Goal: Information Seeking & Learning: Check status

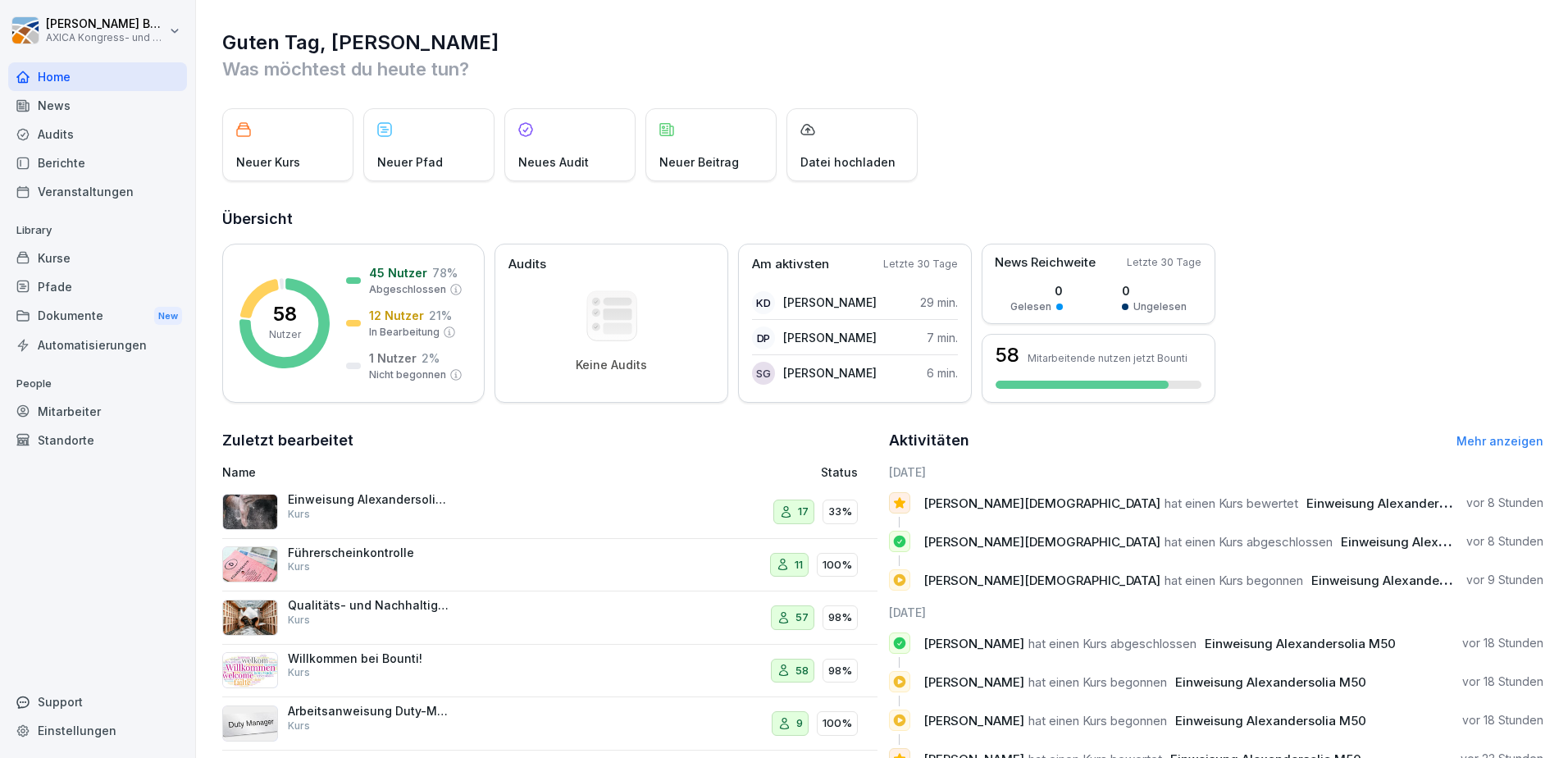
click at [436, 502] on p "Einweisung Alexandersolia M50" at bounding box center [370, 499] width 164 height 14
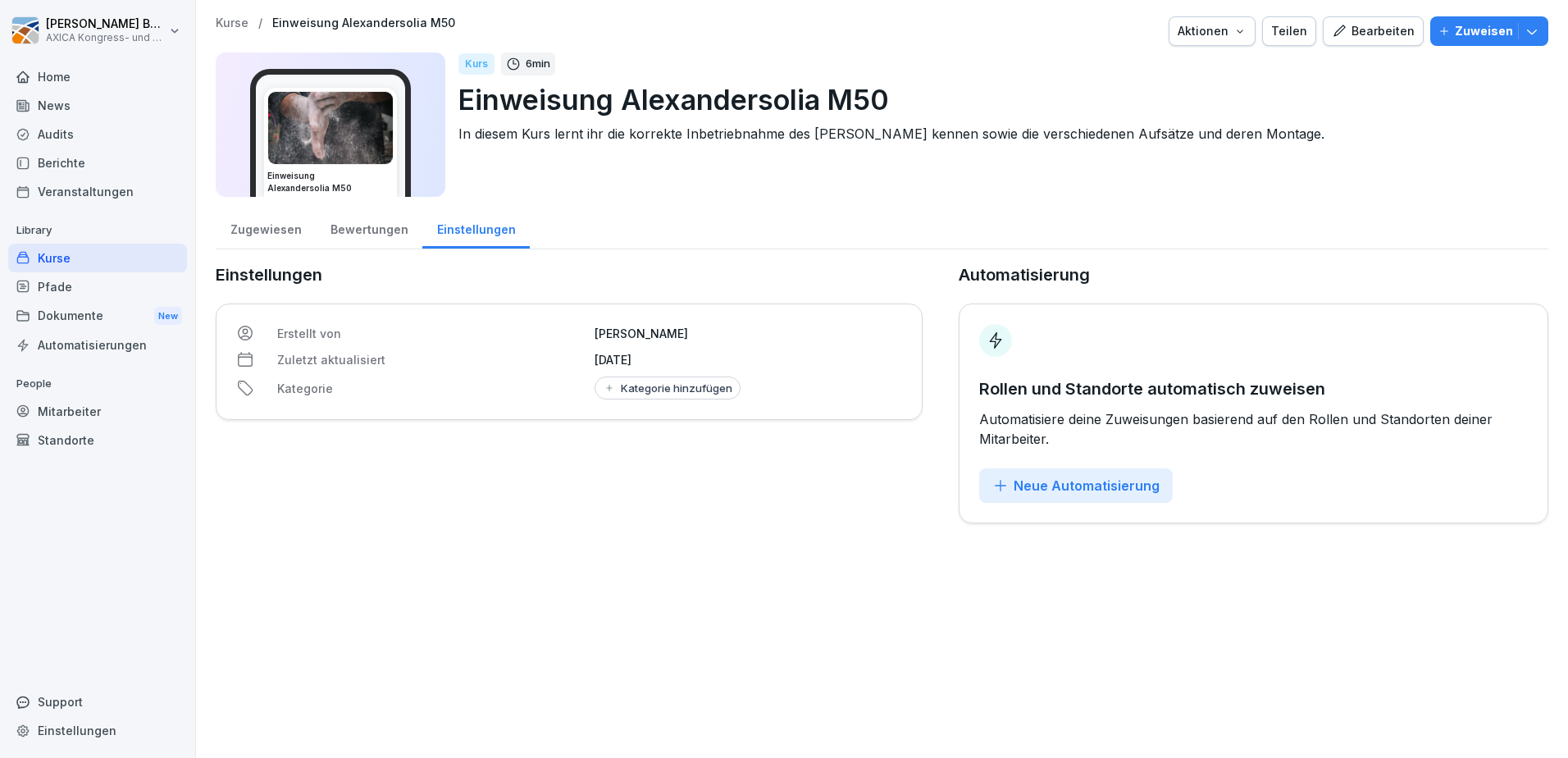
click at [365, 232] on div "Bewertungen" at bounding box center [369, 228] width 107 height 42
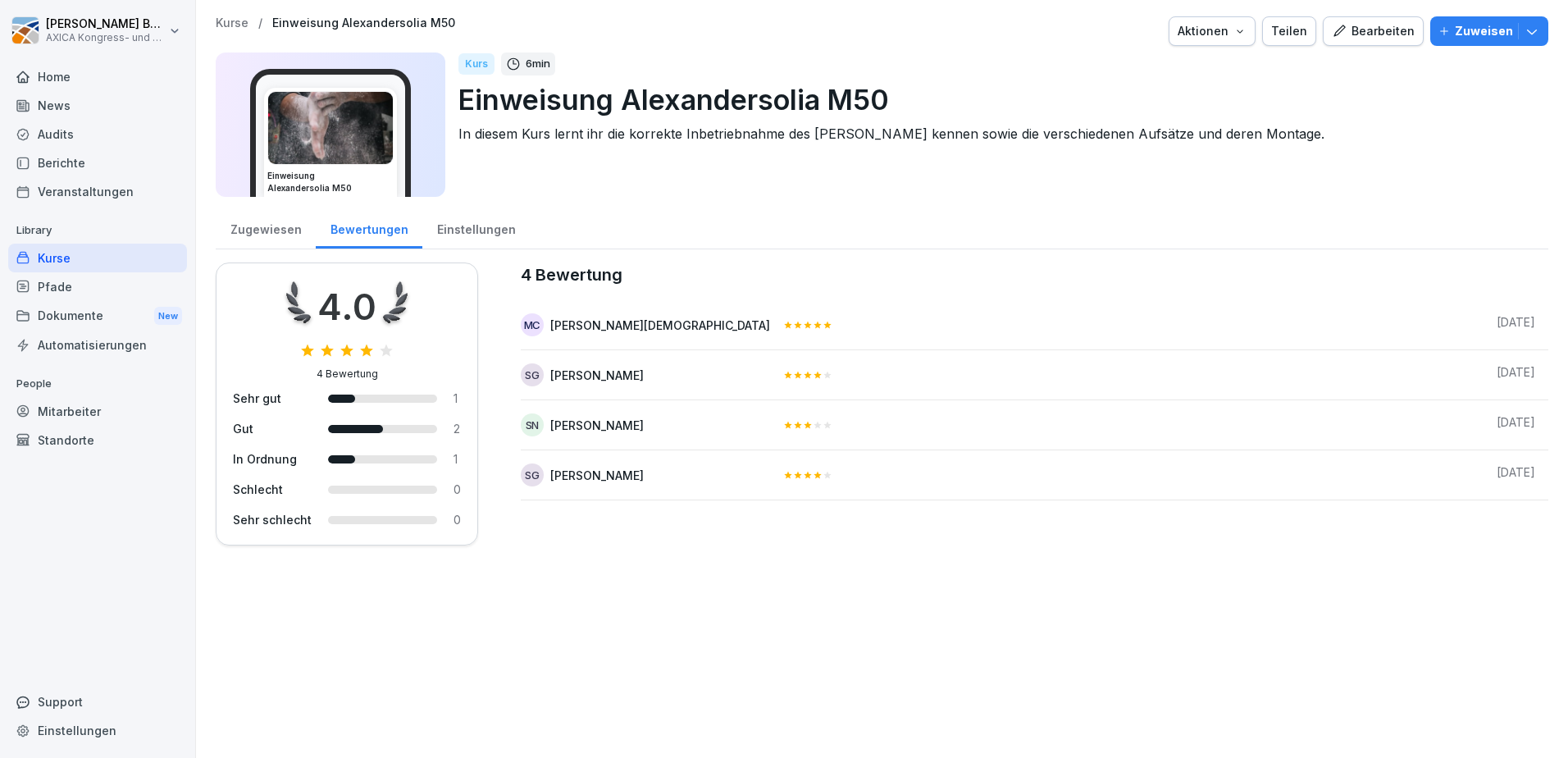
click at [247, 231] on div "Zugewiesen" at bounding box center [266, 228] width 100 height 42
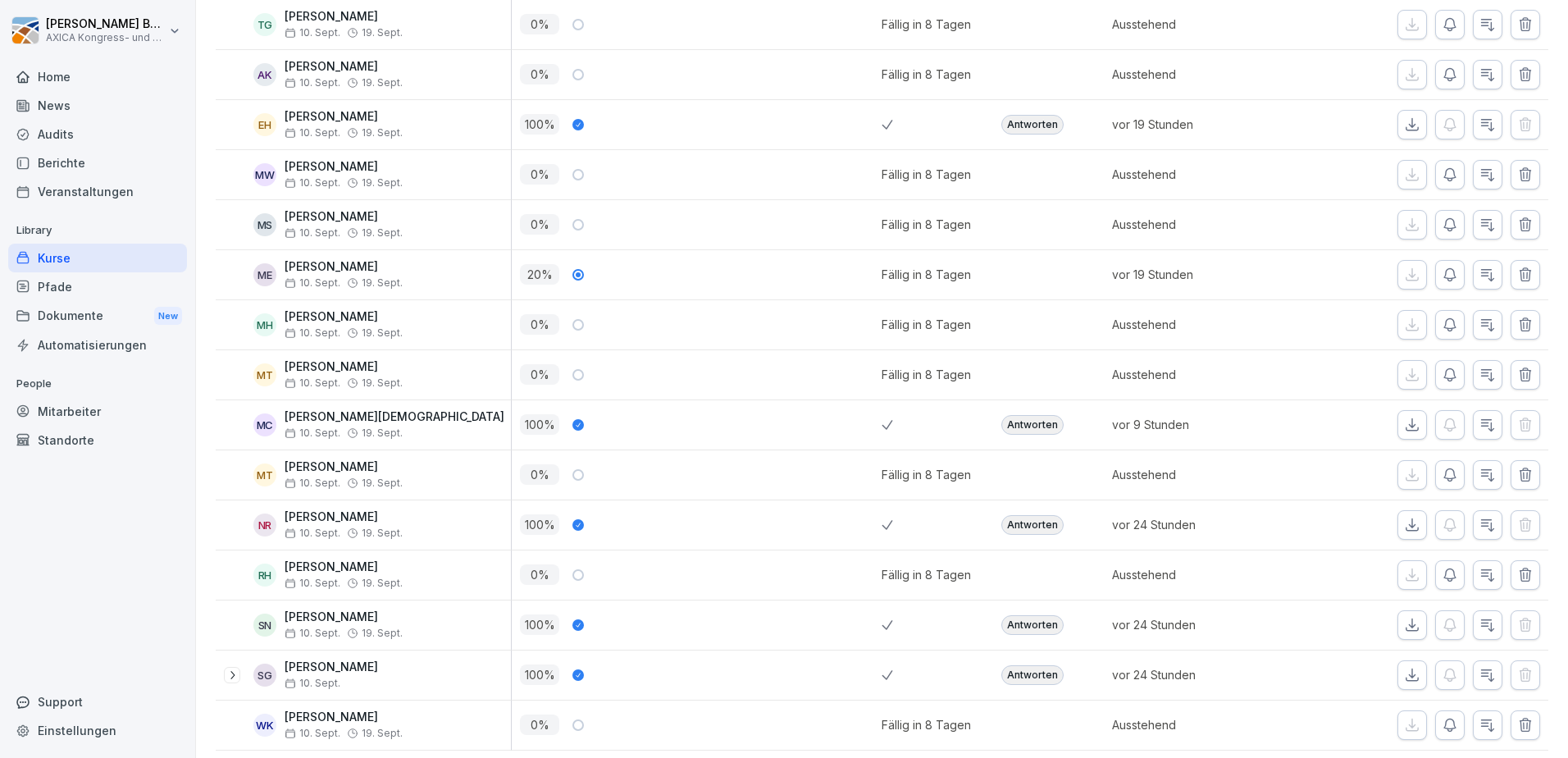
scroll to position [628, 0]
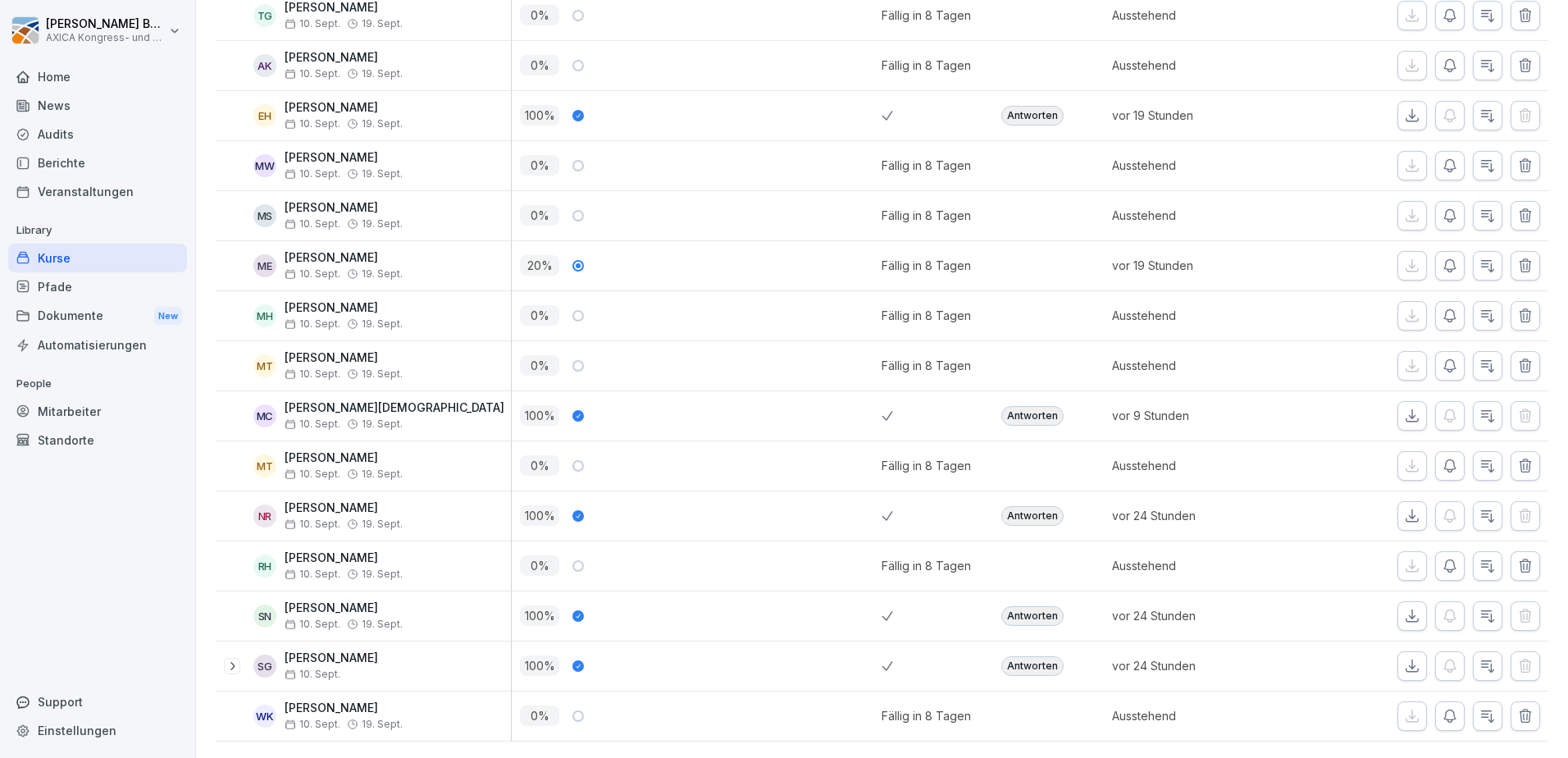
click at [1030, 656] on div "Antworten" at bounding box center [1032, 666] width 62 height 19
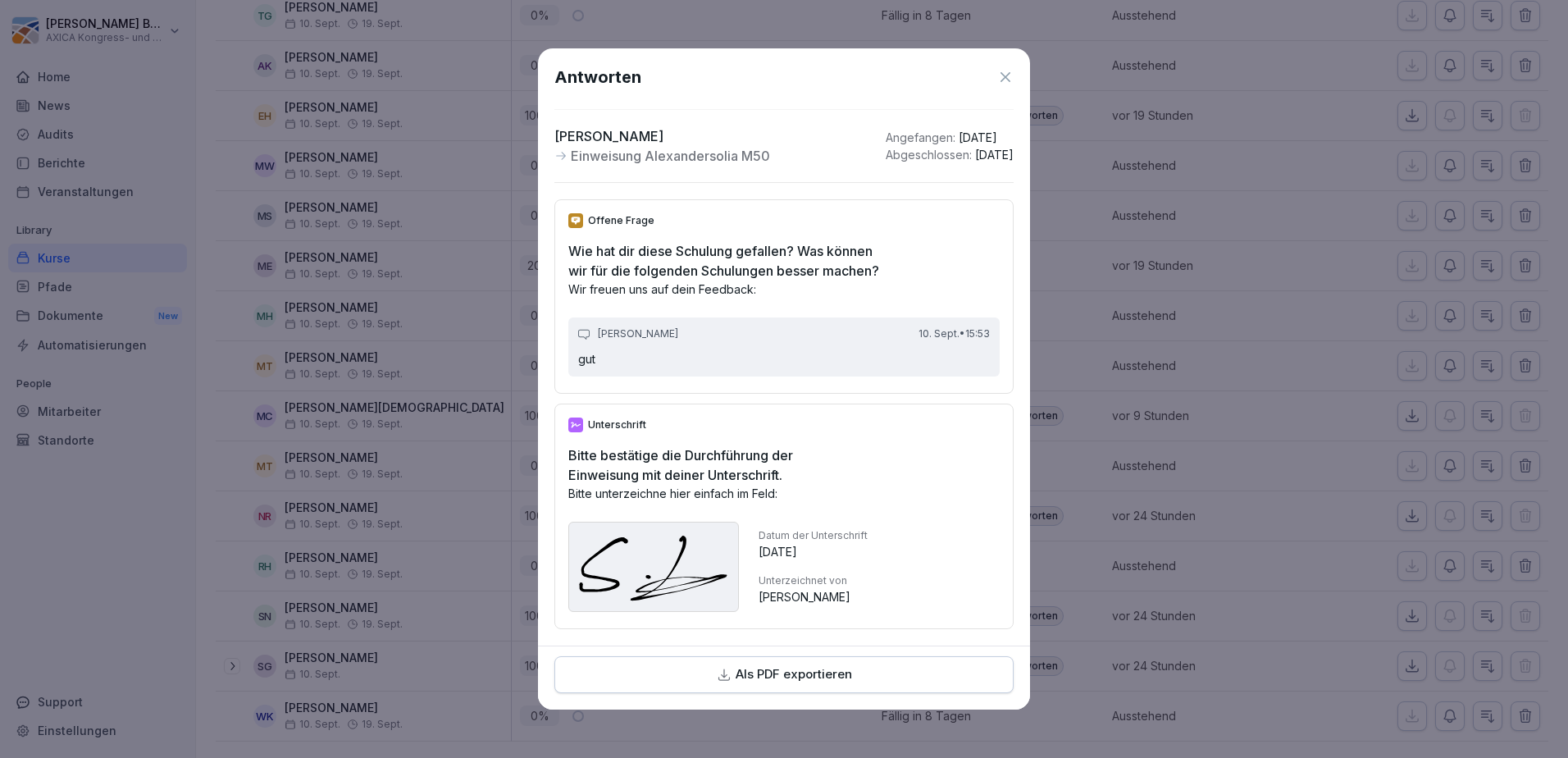
click at [1005, 69] on icon at bounding box center [1005, 77] width 16 height 16
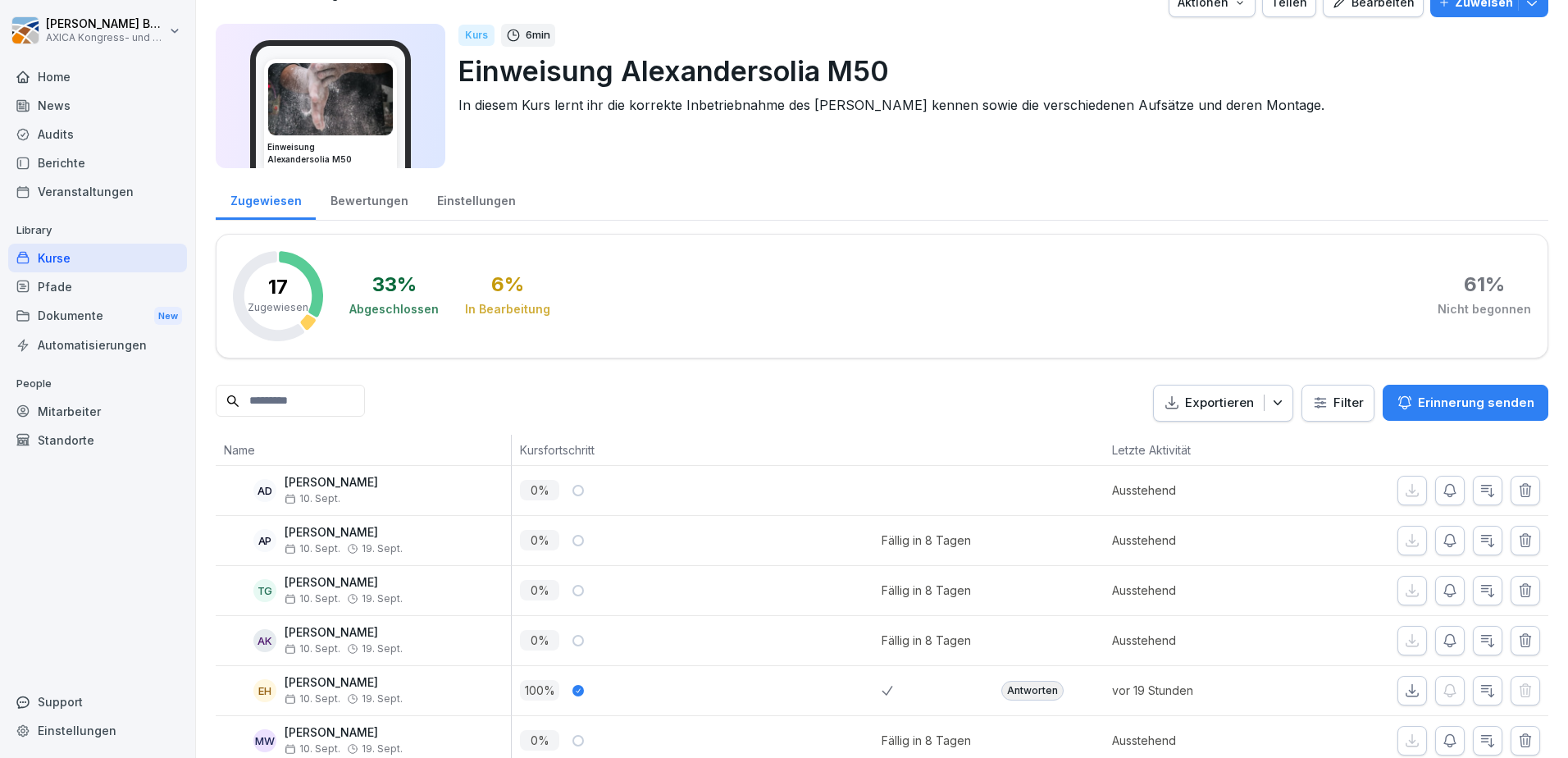
scroll to position [0, 0]
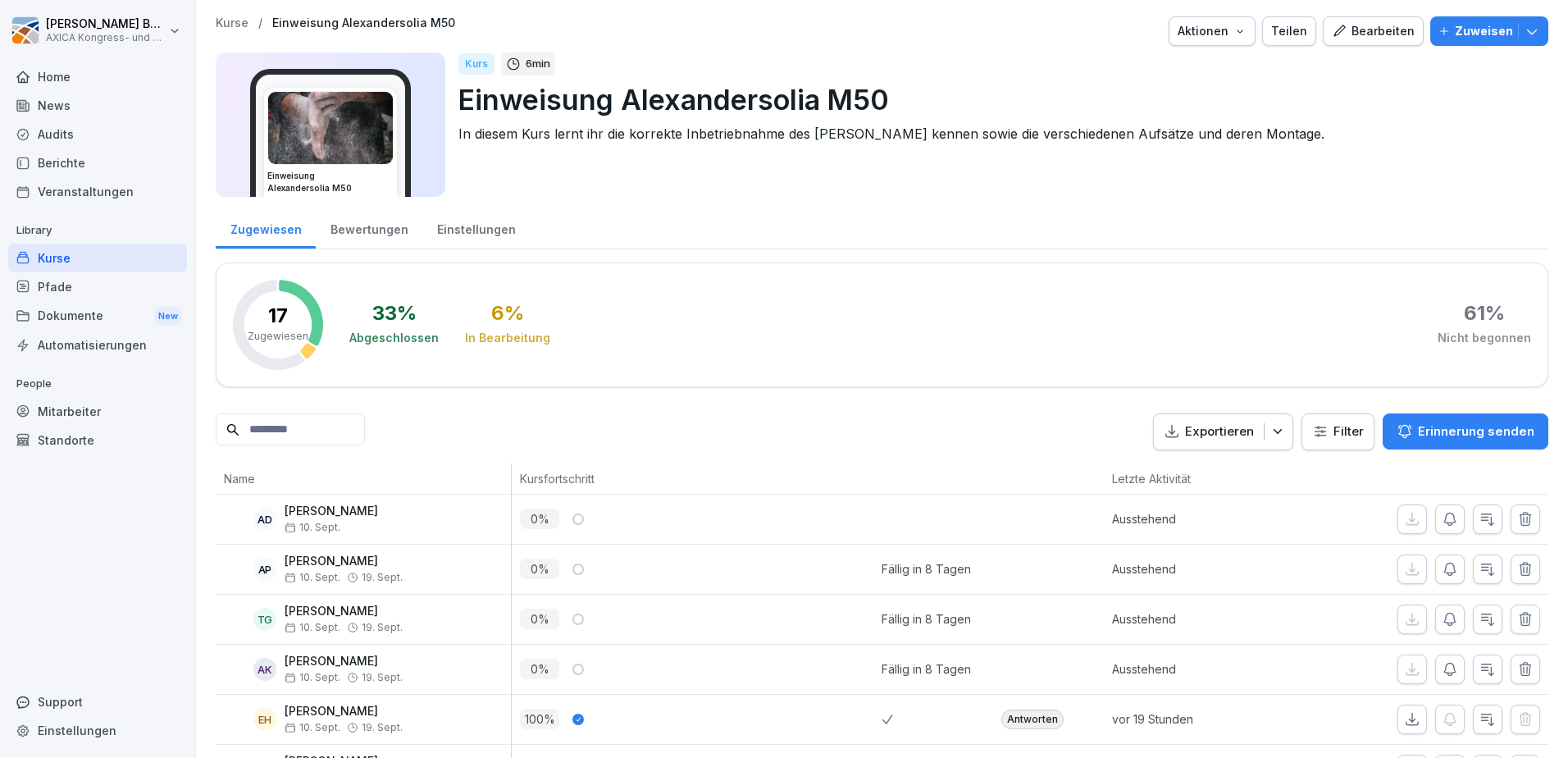
click at [379, 226] on div "Bewertungen" at bounding box center [369, 228] width 107 height 42
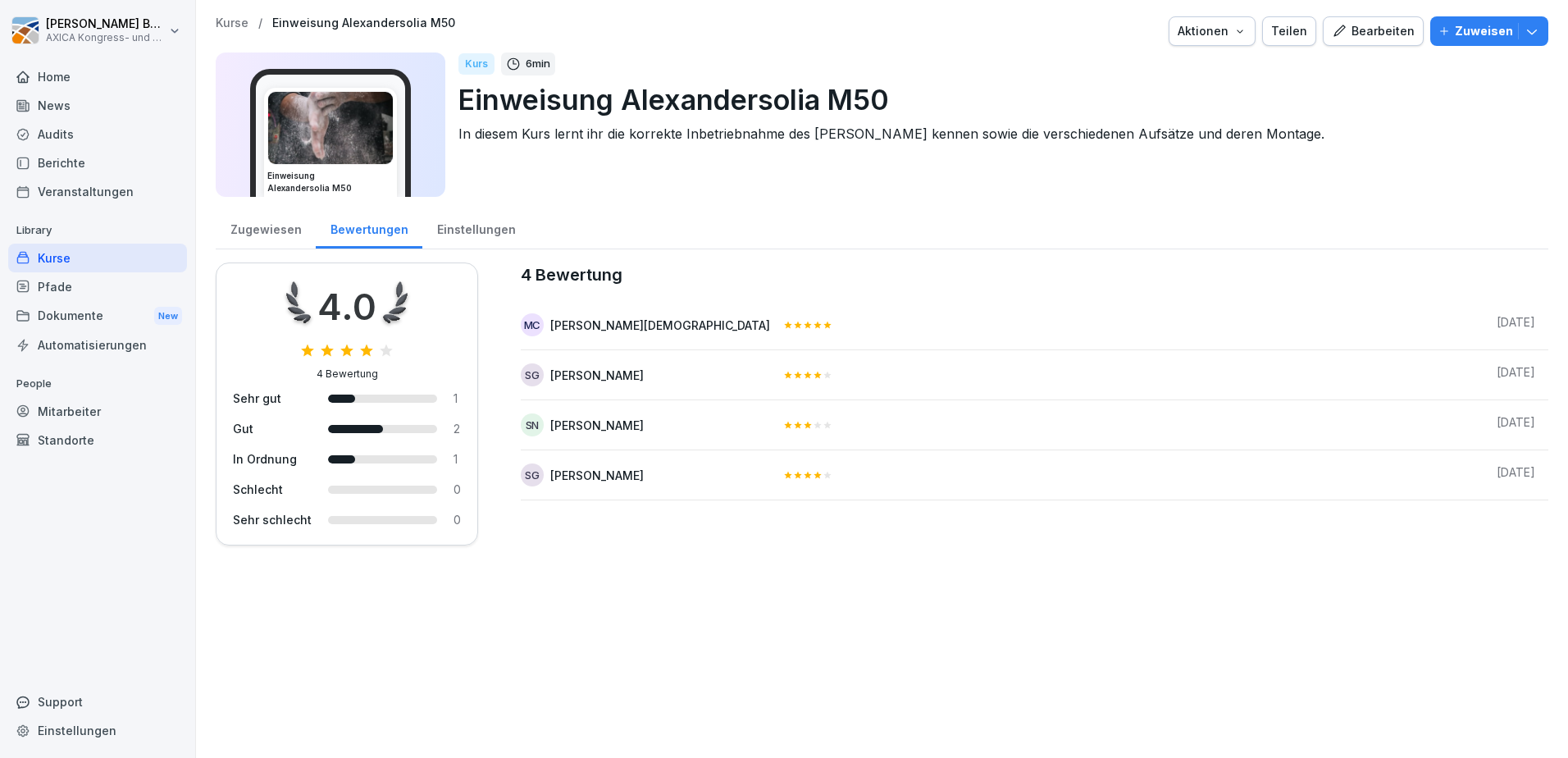
click at [464, 222] on div "Einstellungen" at bounding box center [476, 228] width 108 height 42
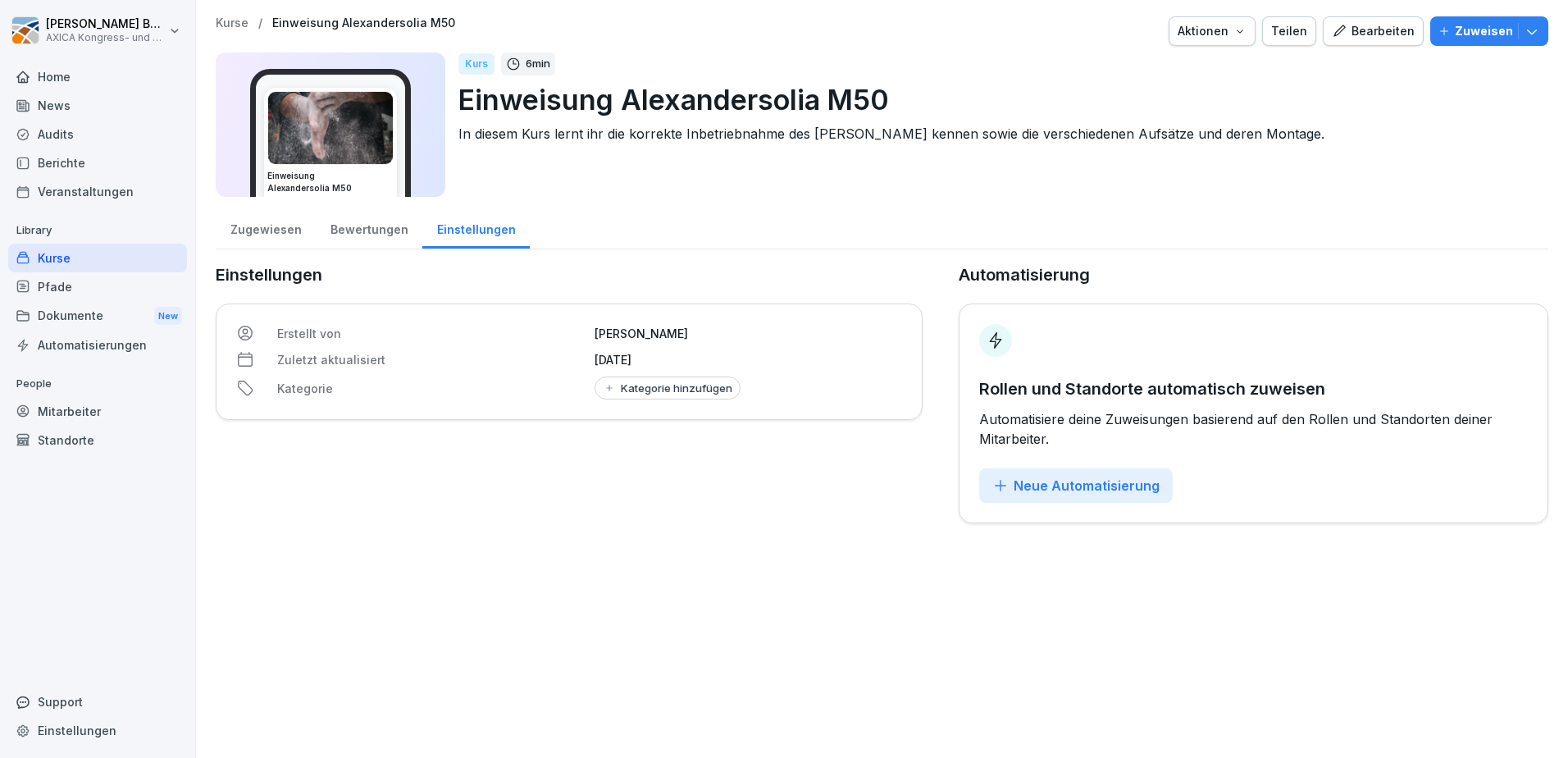
click at [253, 228] on div "Zugewiesen" at bounding box center [266, 228] width 100 height 42
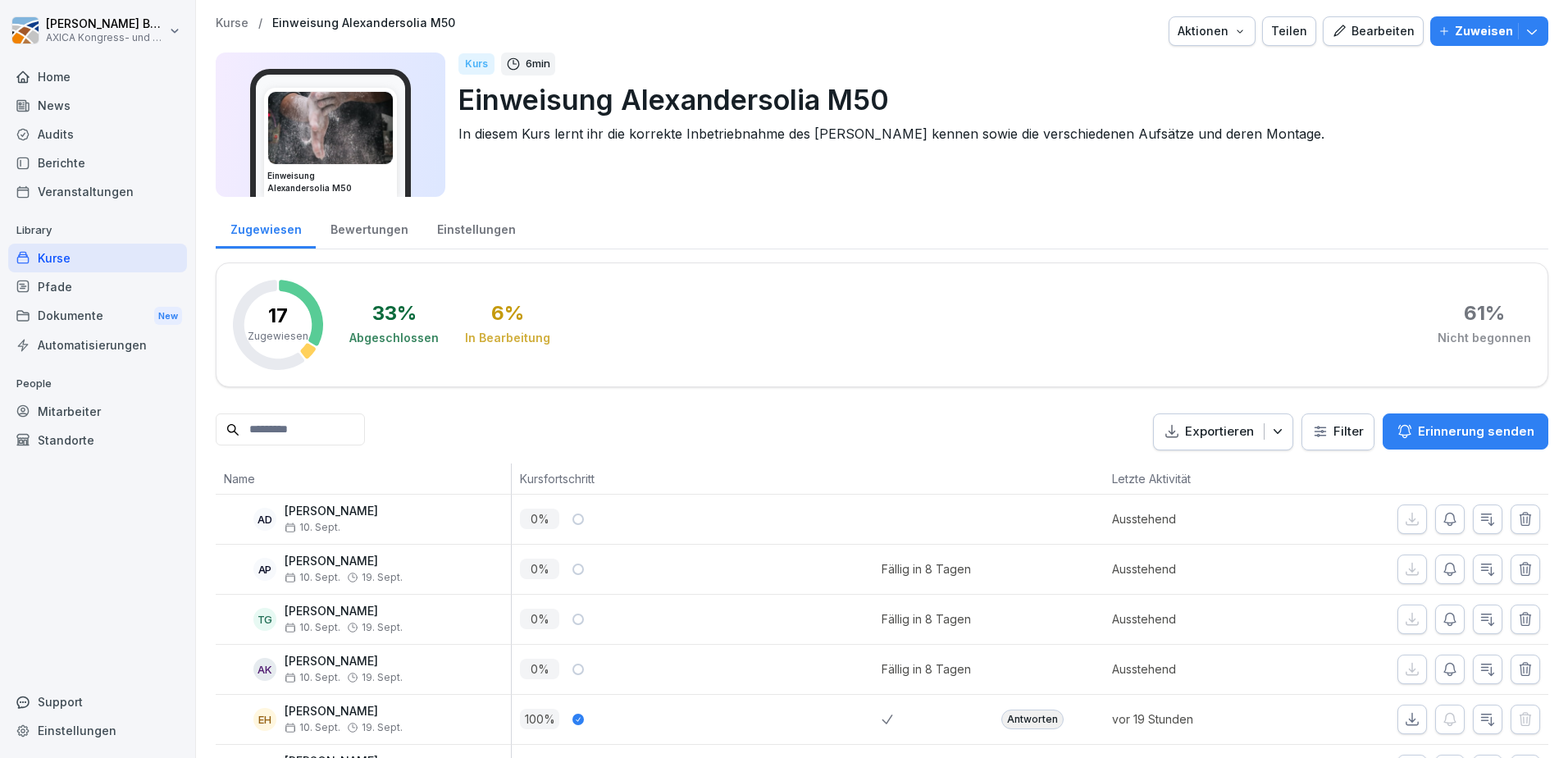
click at [401, 228] on div "Bewertungen" at bounding box center [369, 228] width 107 height 42
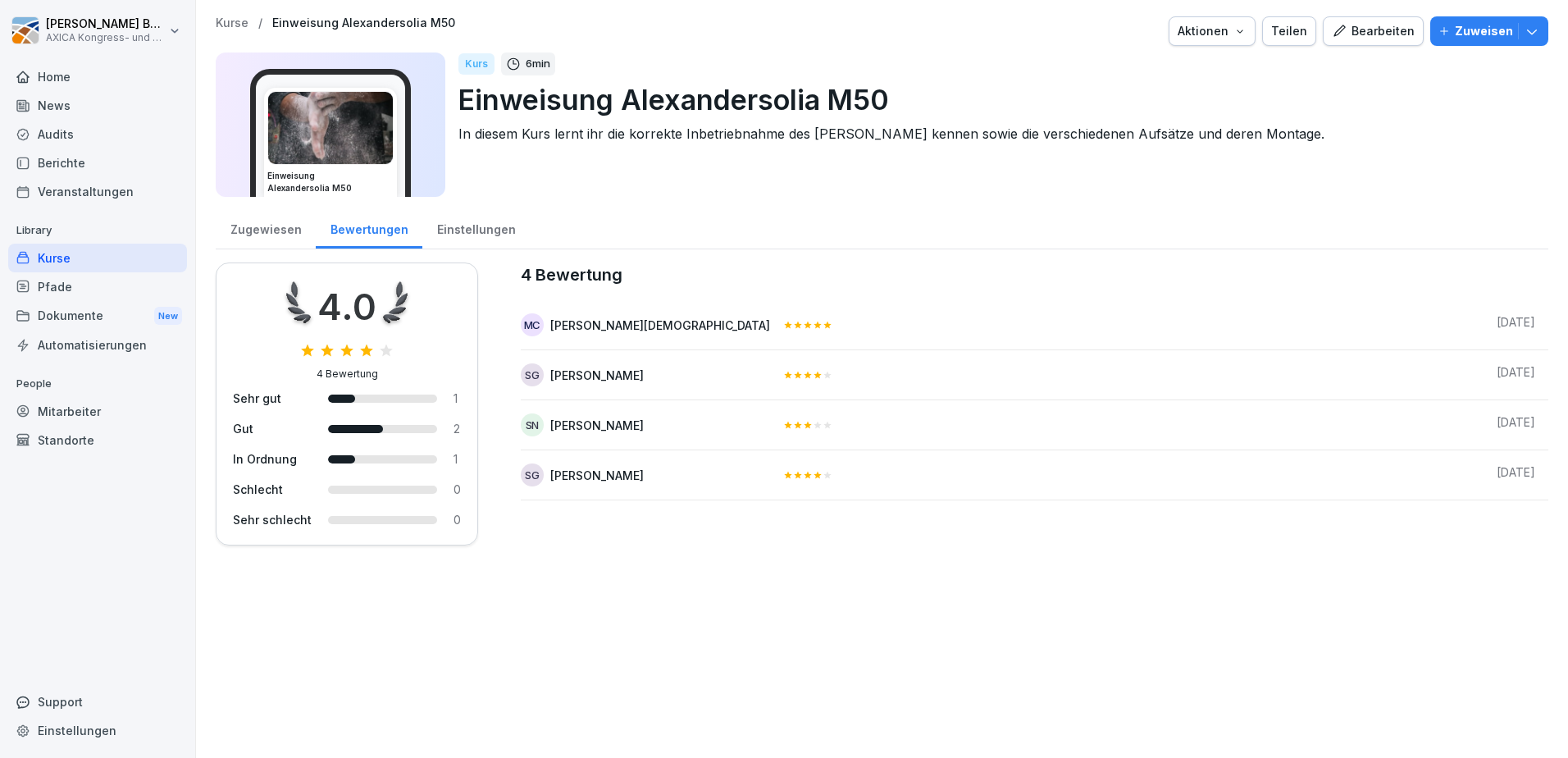
click at [469, 239] on div "Einstellungen" at bounding box center [476, 228] width 108 height 42
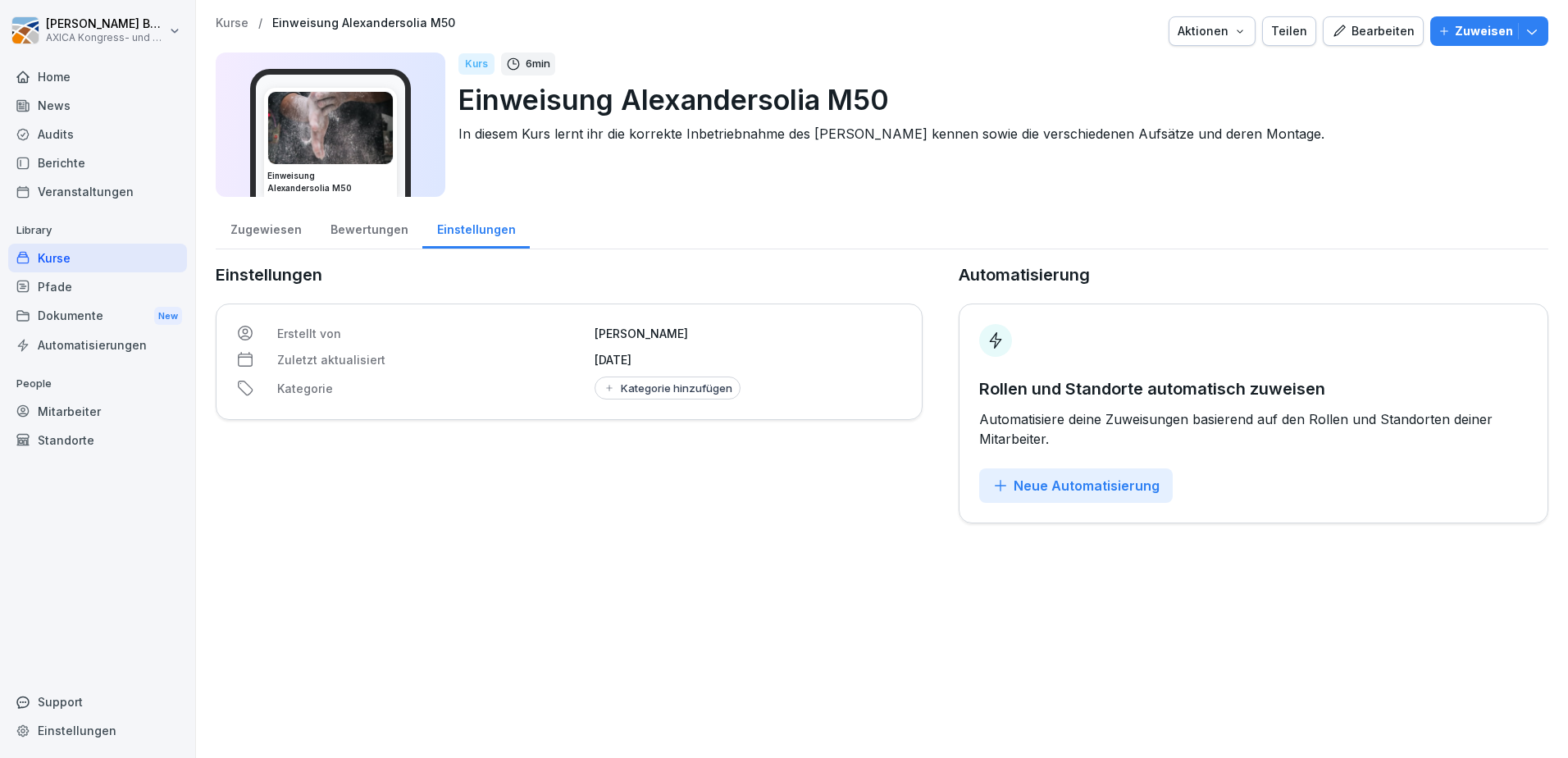
click at [277, 231] on div "Zugewiesen" at bounding box center [266, 228] width 100 height 42
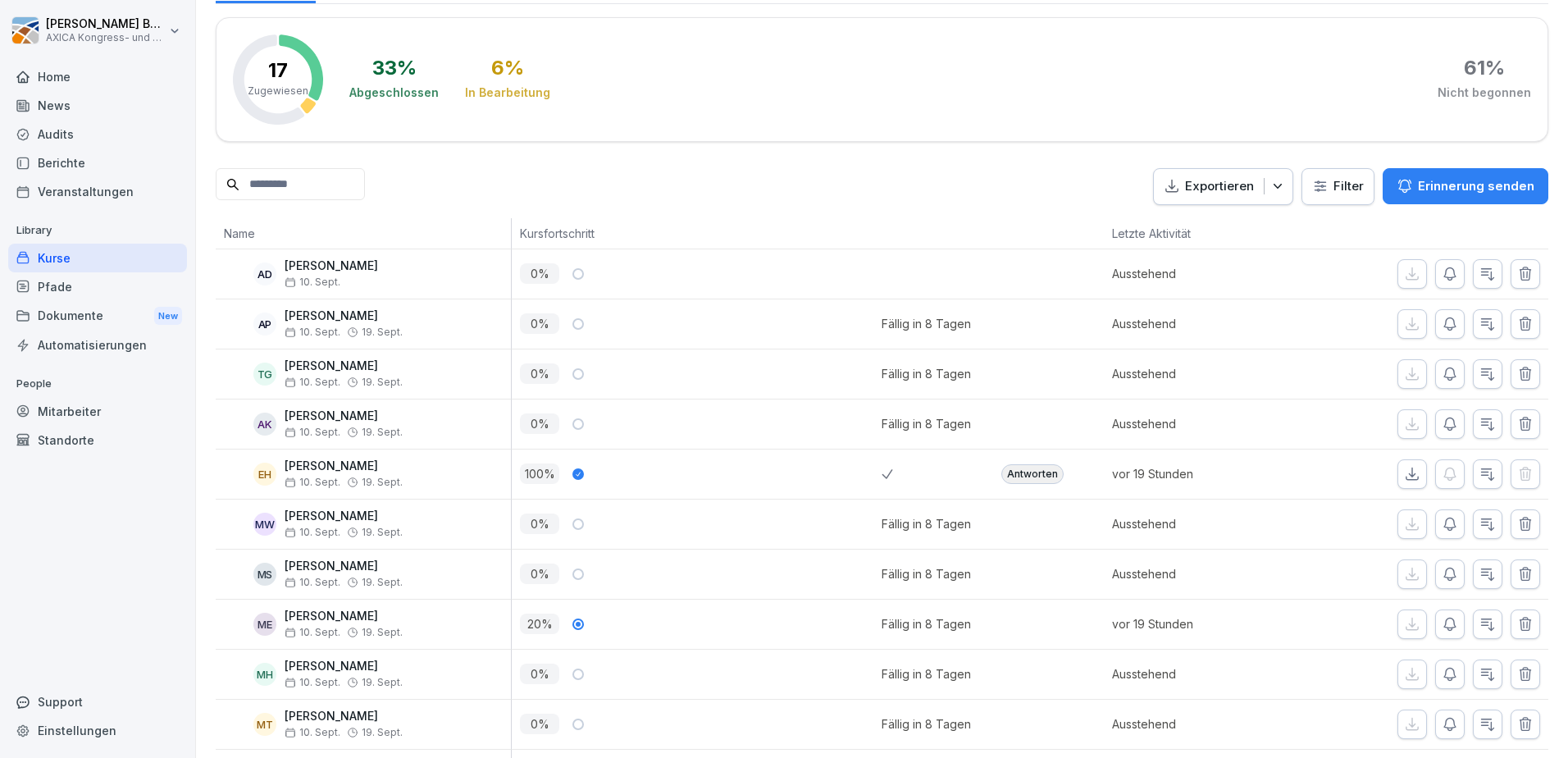
scroll to position [246, 0]
click at [1023, 475] on div "Antworten" at bounding box center [1032, 474] width 62 height 19
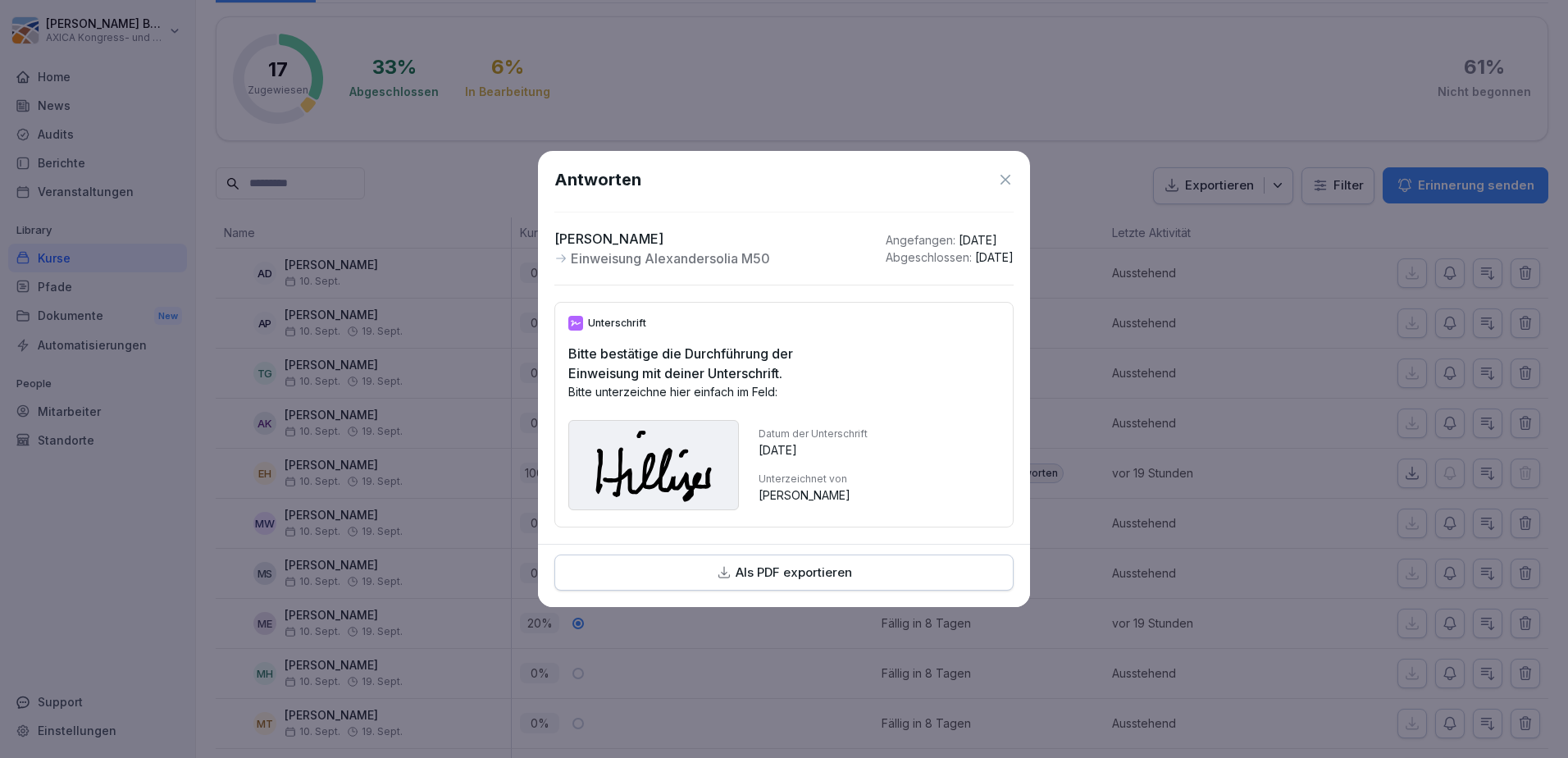
click at [1009, 175] on icon at bounding box center [1005, 180] width 10 height 10
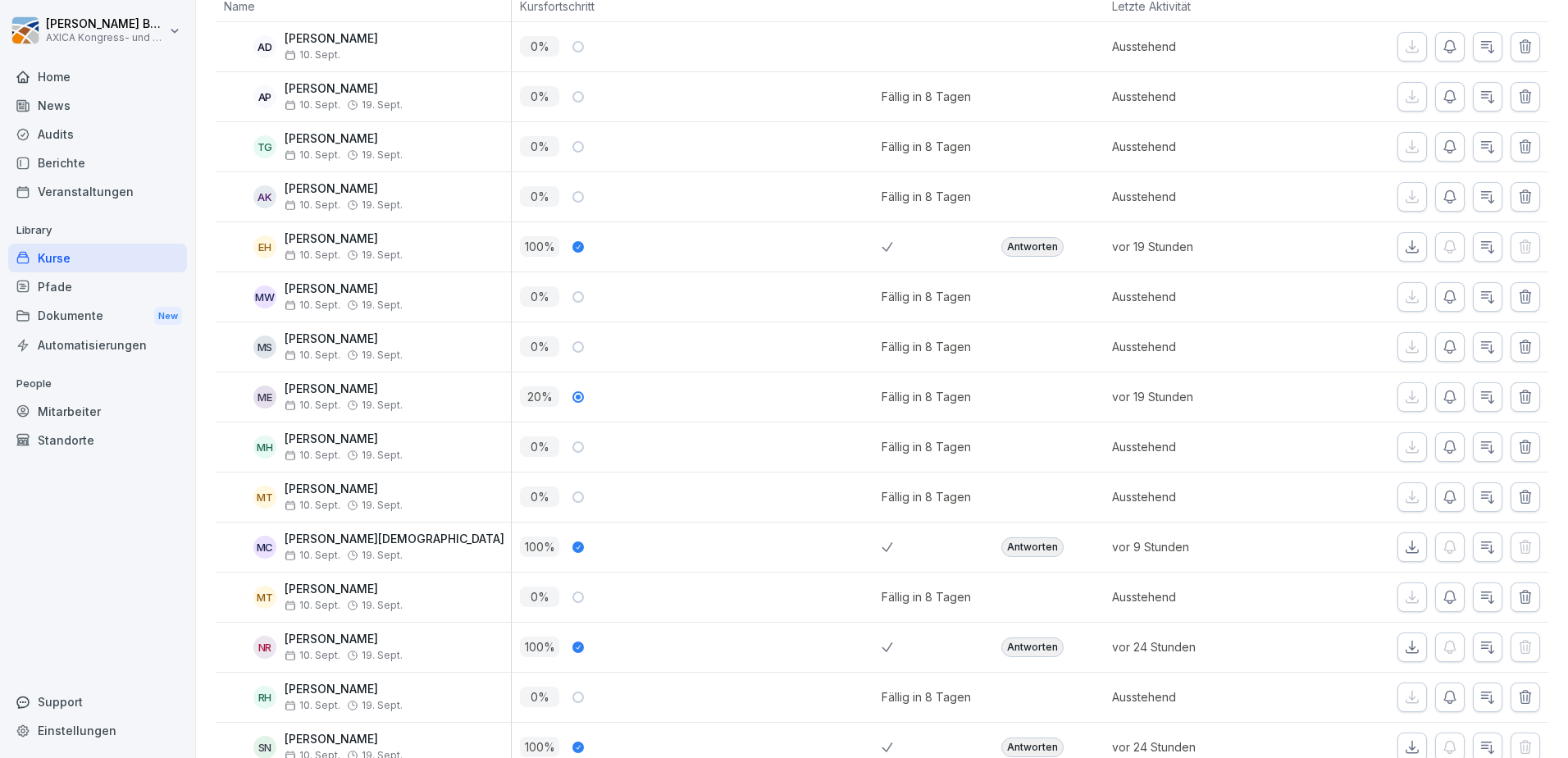
scroll to position [492, 0]
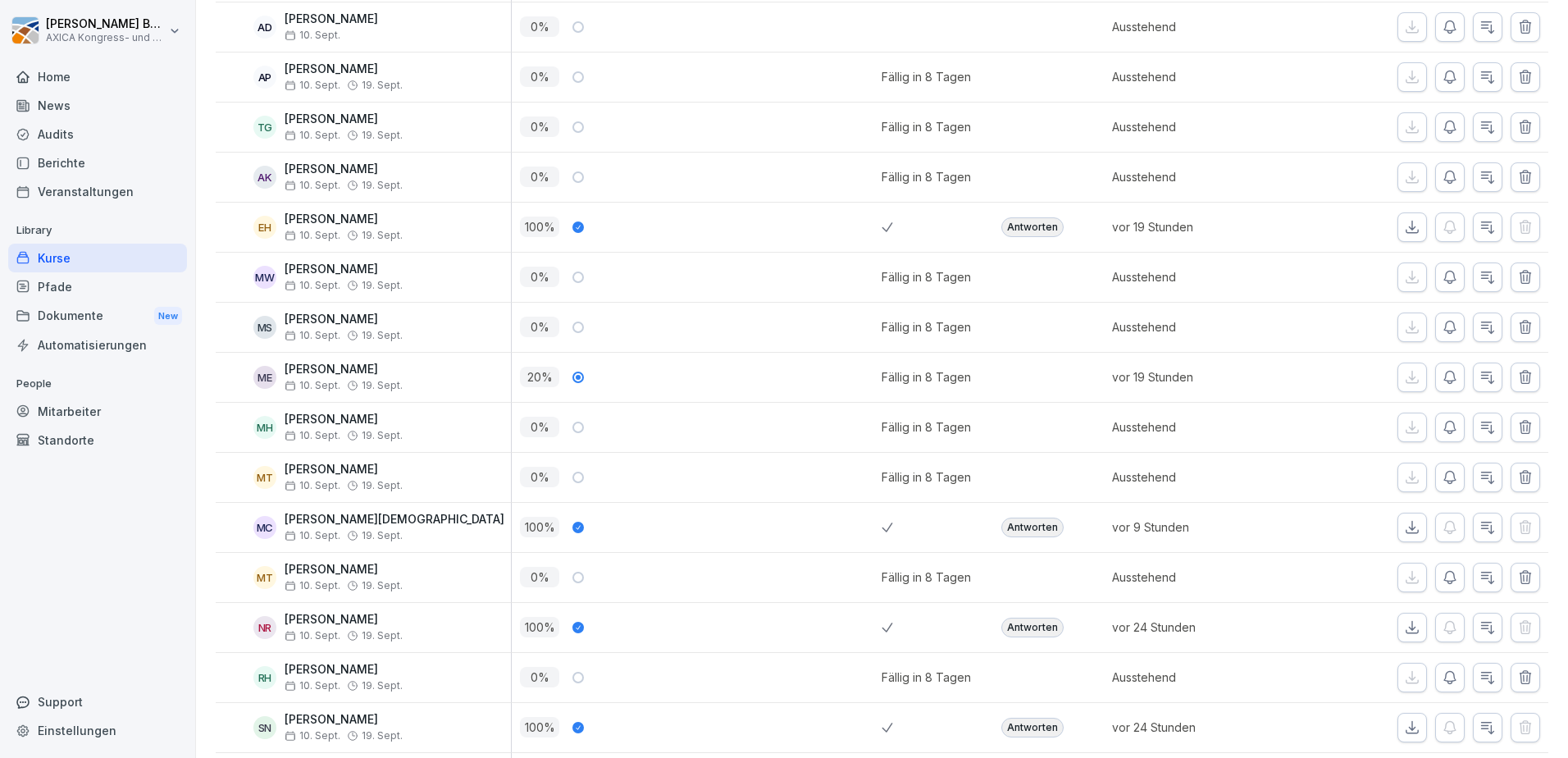
click at [1007, 524] on div "Antworten" at bounding box center [1032, 527] width 62 height 19
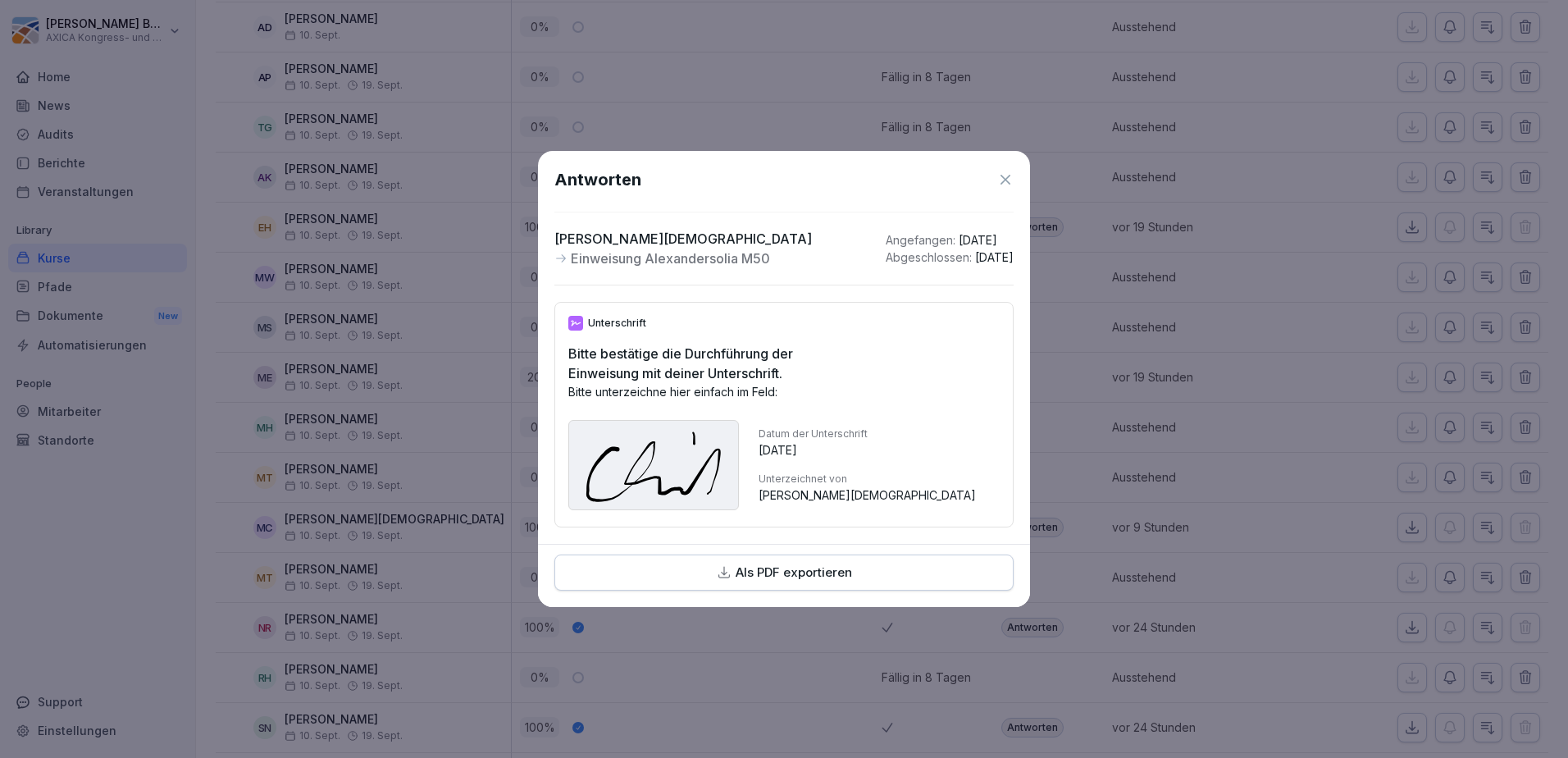
click at [1003, 175] on icon at bounding box center [1005, 180] width 10 height 10
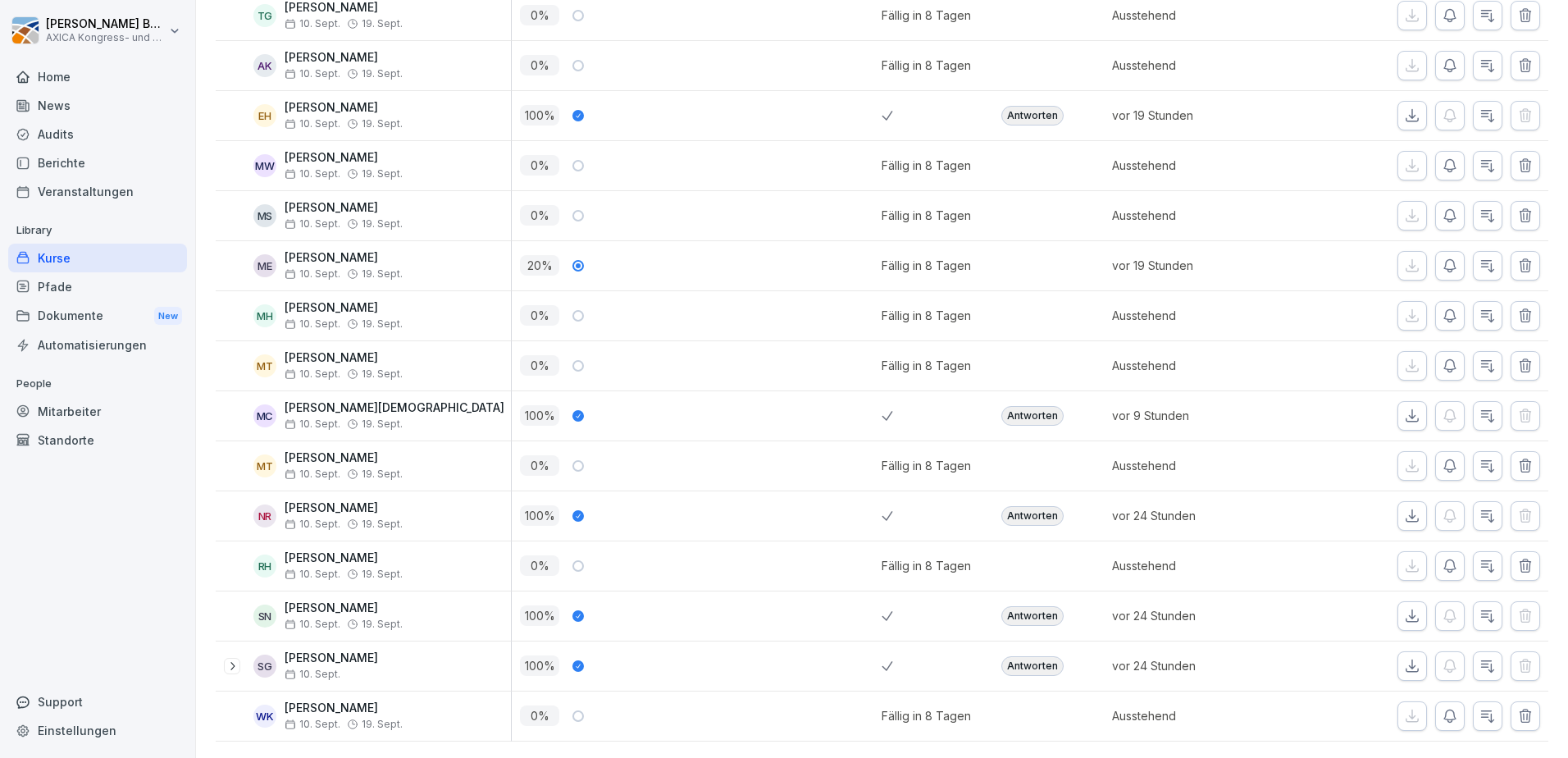
scroll to position [0, 0]
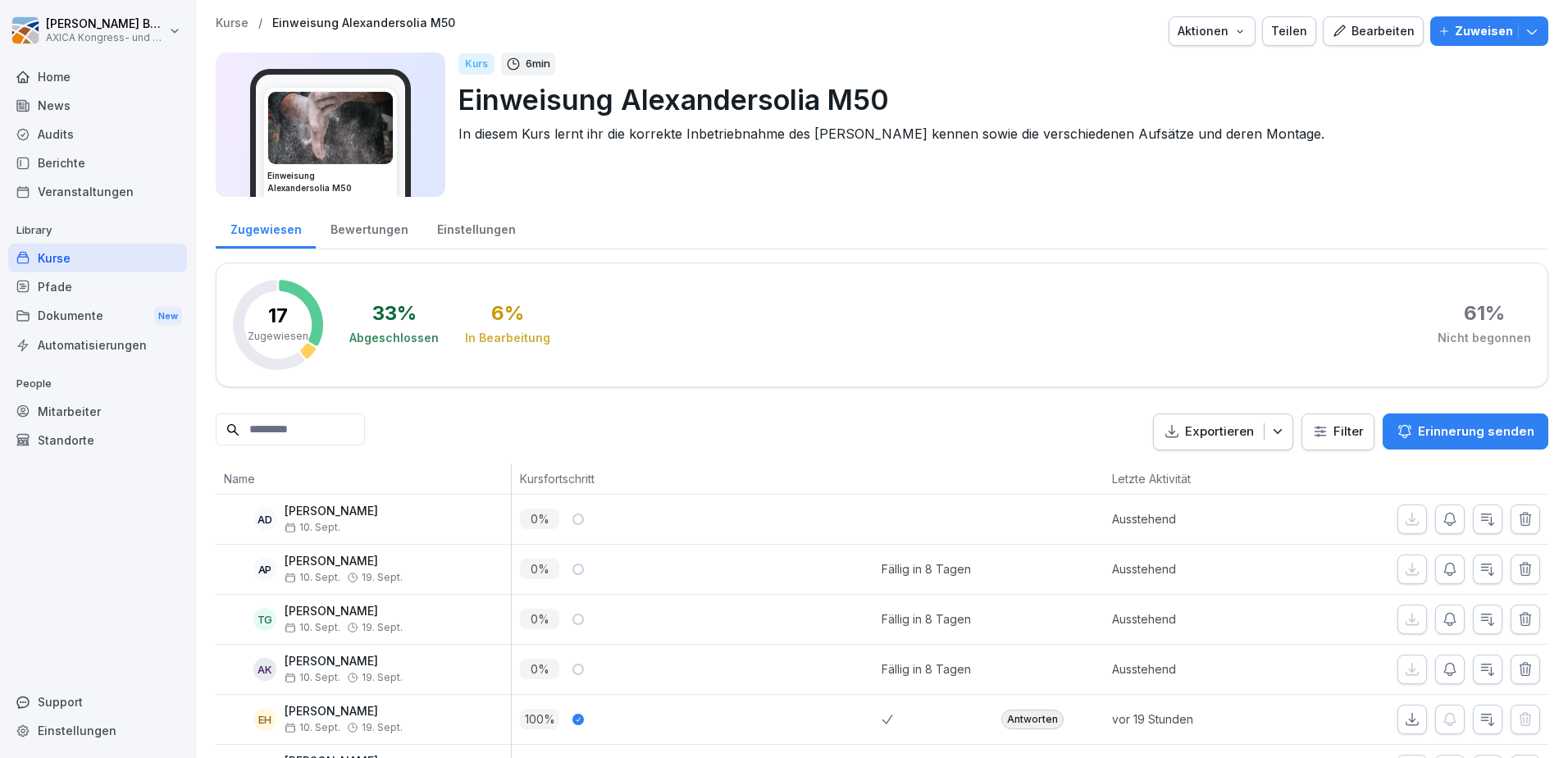
click at [392, 526] on div "AD [PERSON_NAME] [DATE]" at bounding box center [367, 519] width 287 height 29
click at [892, 469] on th at bounding box center [936, 479] width 110 height 31
click at [98, 82] on div "Home" at bounding box center [98, 77] width 179 height 29
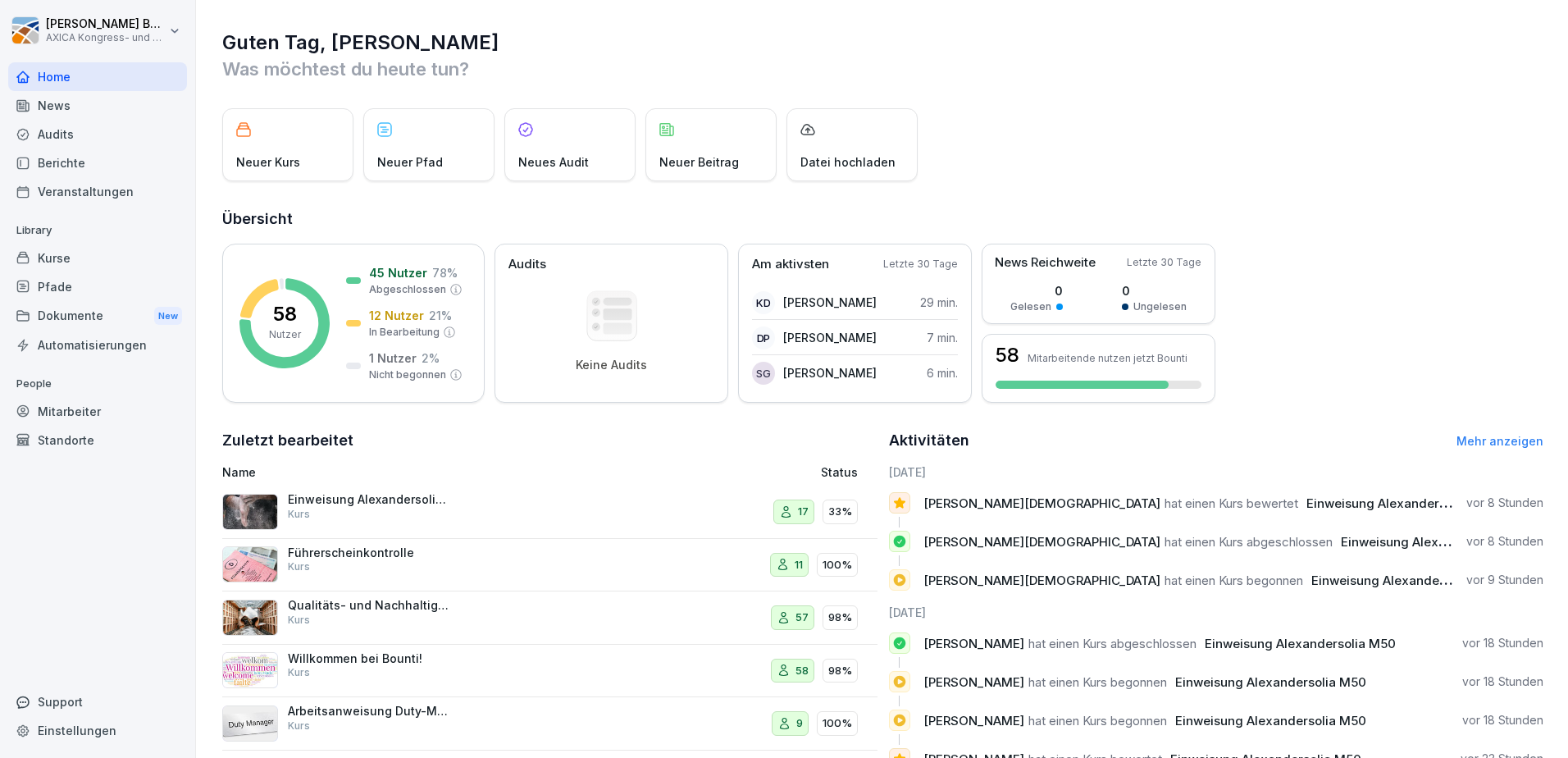
click at [403, 511] on div "Einweisung Alexandersolia M50 Kurs" at bounding box center [370, 506] width 164 height 30
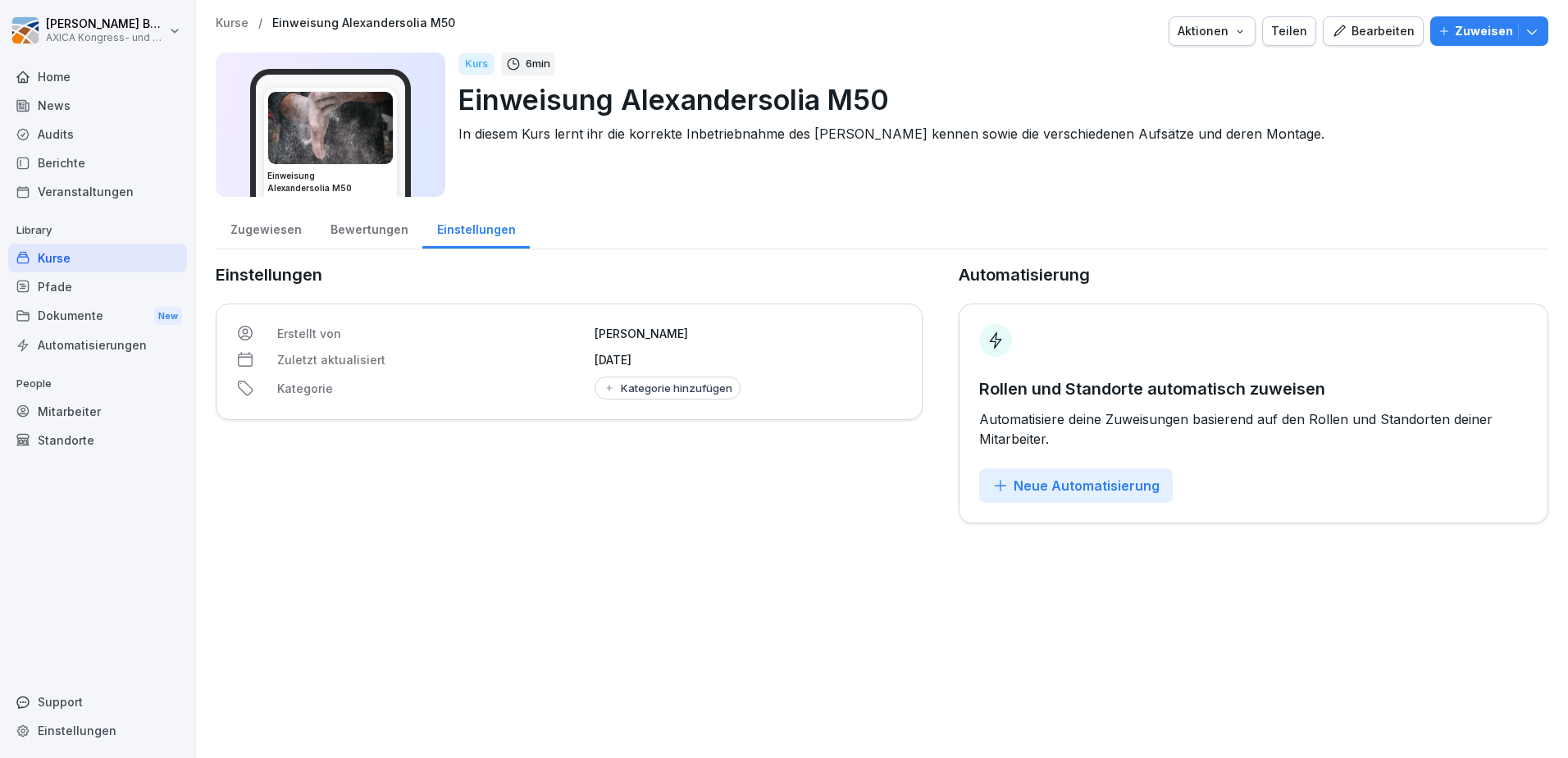
click at [362, 238] on div "Bewertungen" at bounding box center [369, 228] width 107 height 42
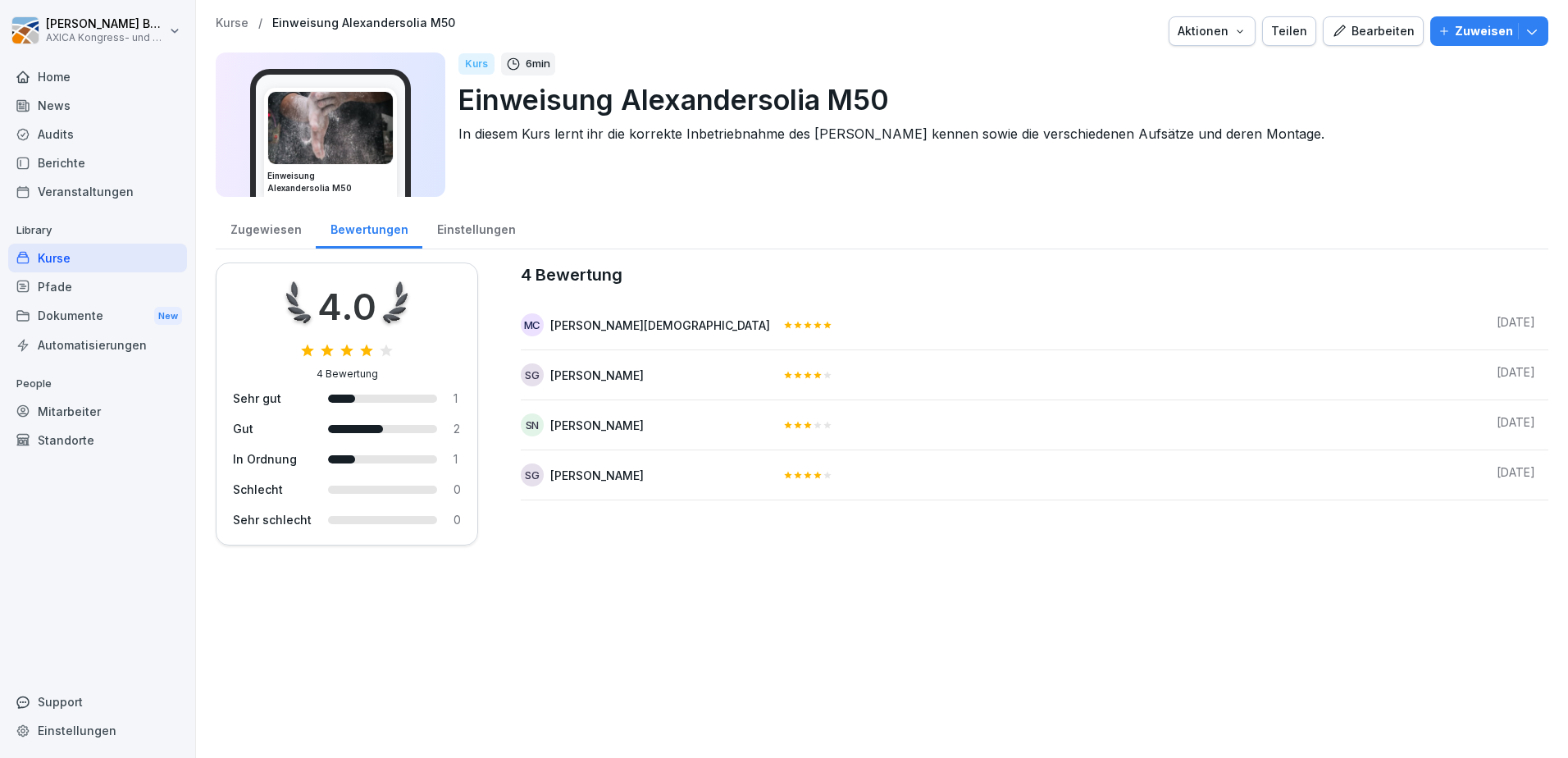
click at [70, 77] on div "Home" at bounding box center [98, 77] width 179 height 29
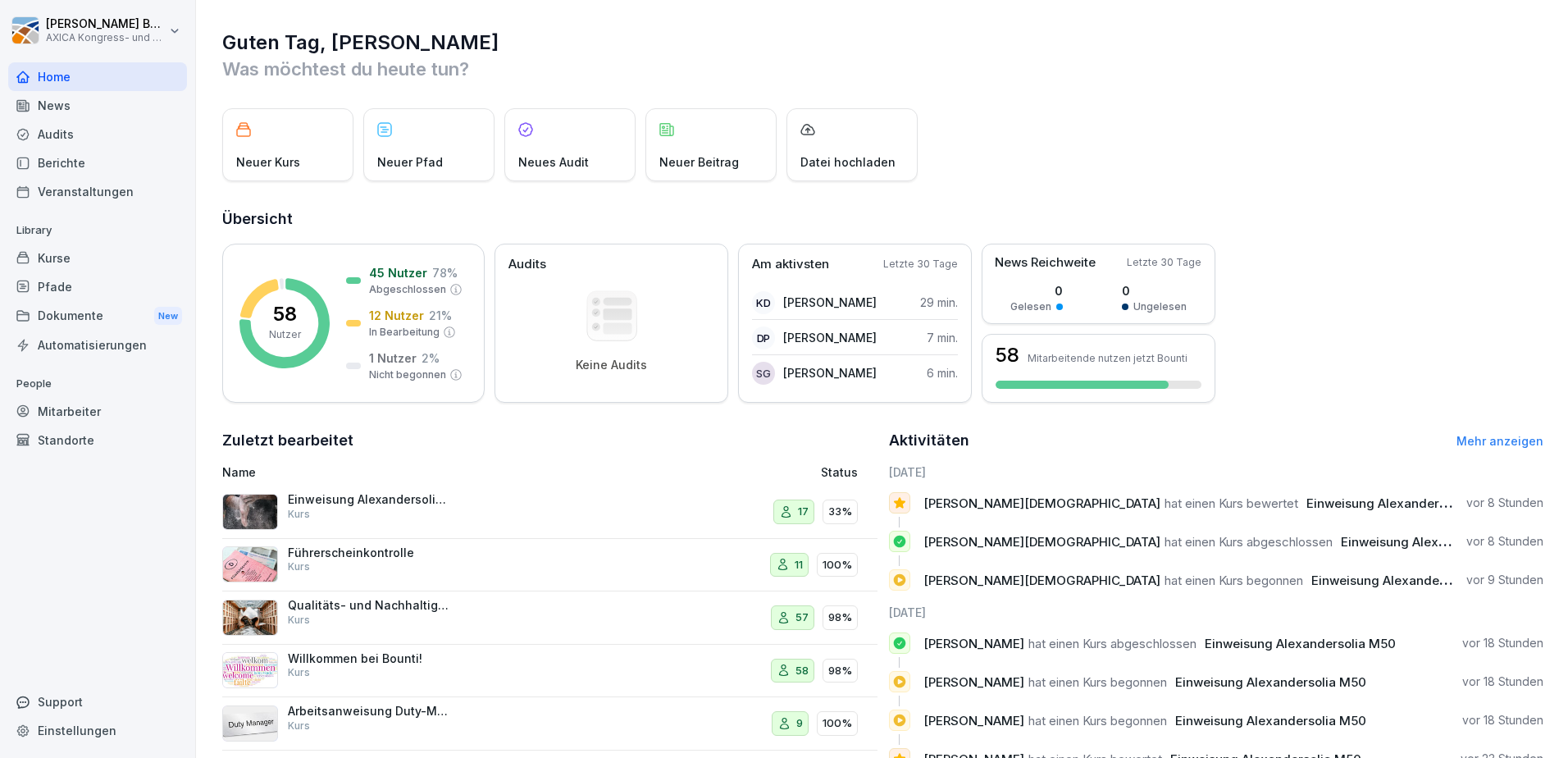
click at [83, 83] on div "Home" at bounding box center [98, 77] width 179 height 29
click at [263, 509] on img at bounding box center [250, 512] width 56 height 37
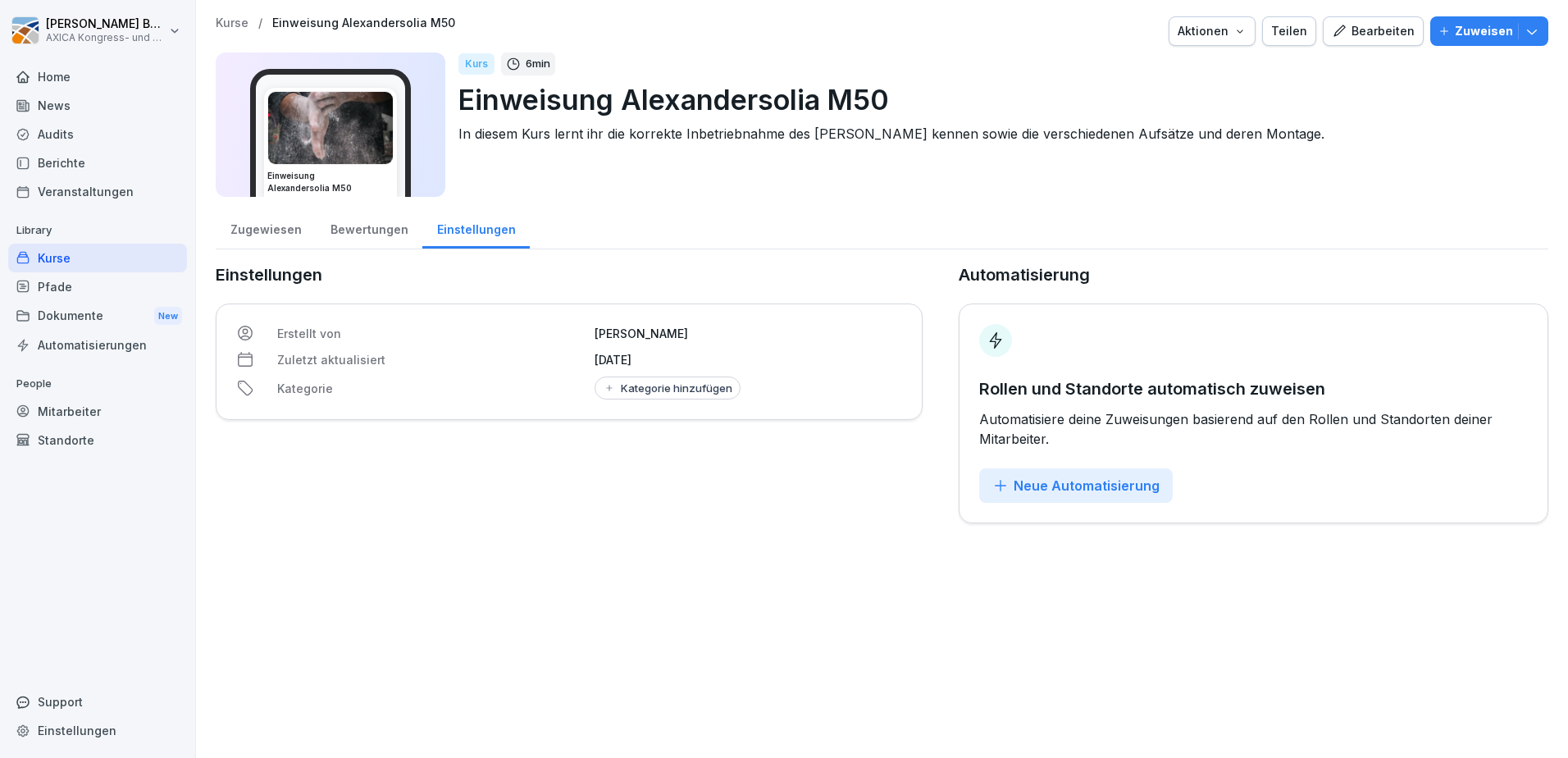
click at [57, 76] on div "Home" at bounding box center [98, 77] width 179 height 29
